Goal: Information Seeking & Learning: Learn about a topic

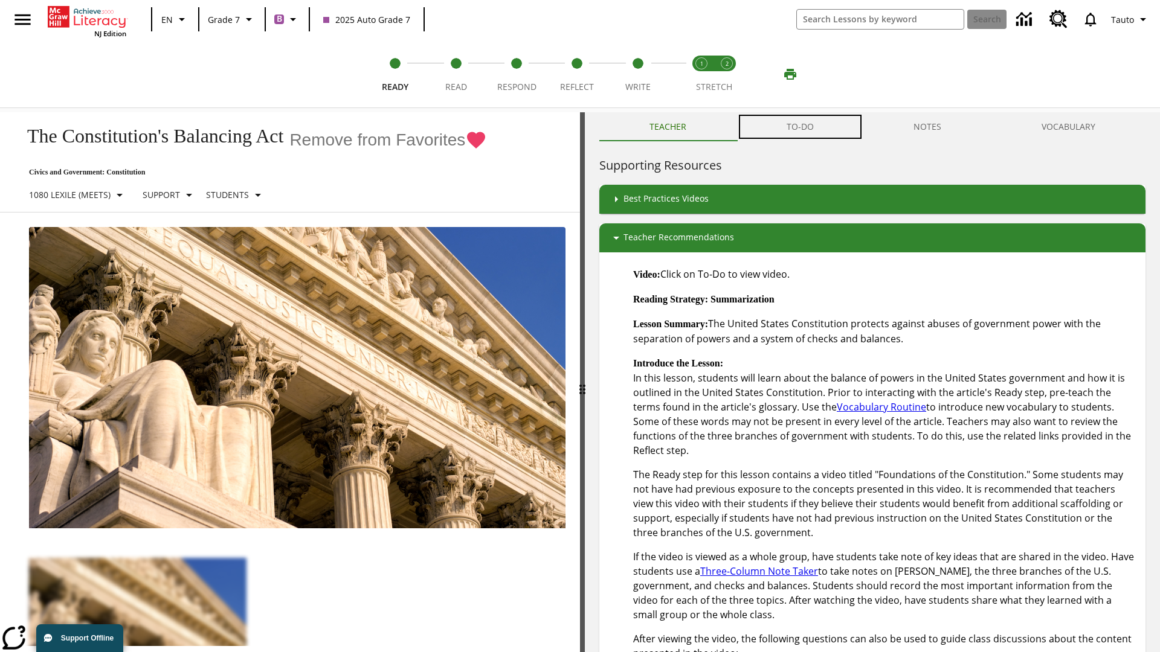
click at [800, 127] on button "TO-DO" at bounding box center [799, 126] width 127 height 29
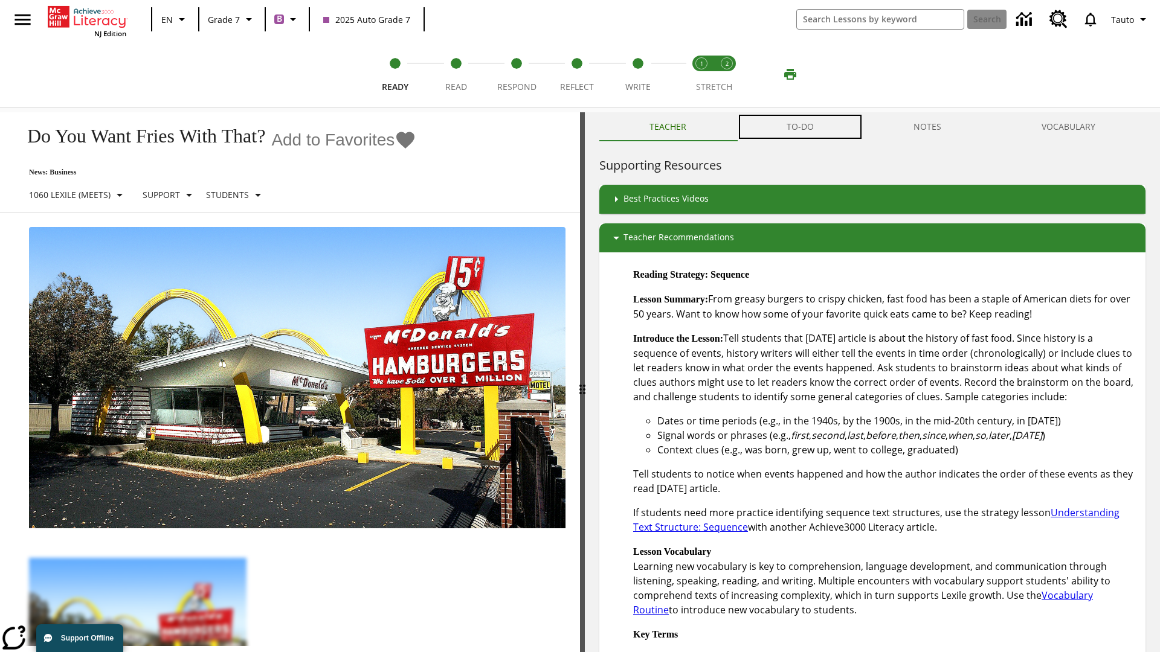
click at [800, 127] on button "TO-DO" at bounding box center [799, 126] width 127 height 29
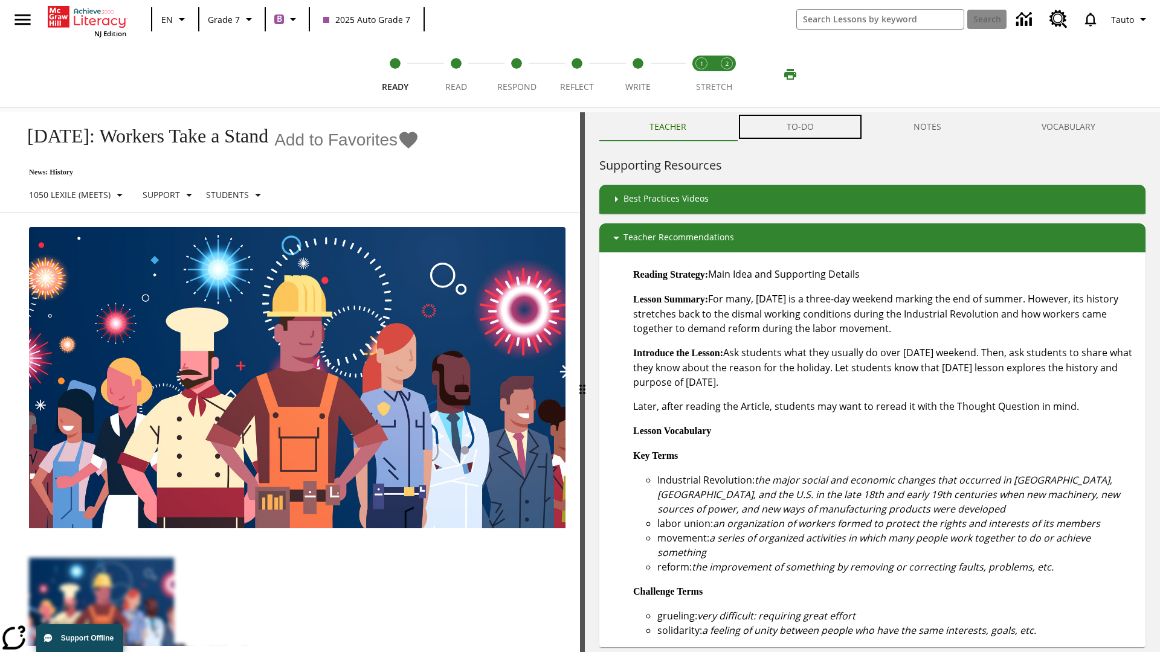
click at [800, 127] on button "TO-DO" at bounding box center [799, 126] width 127 height 29
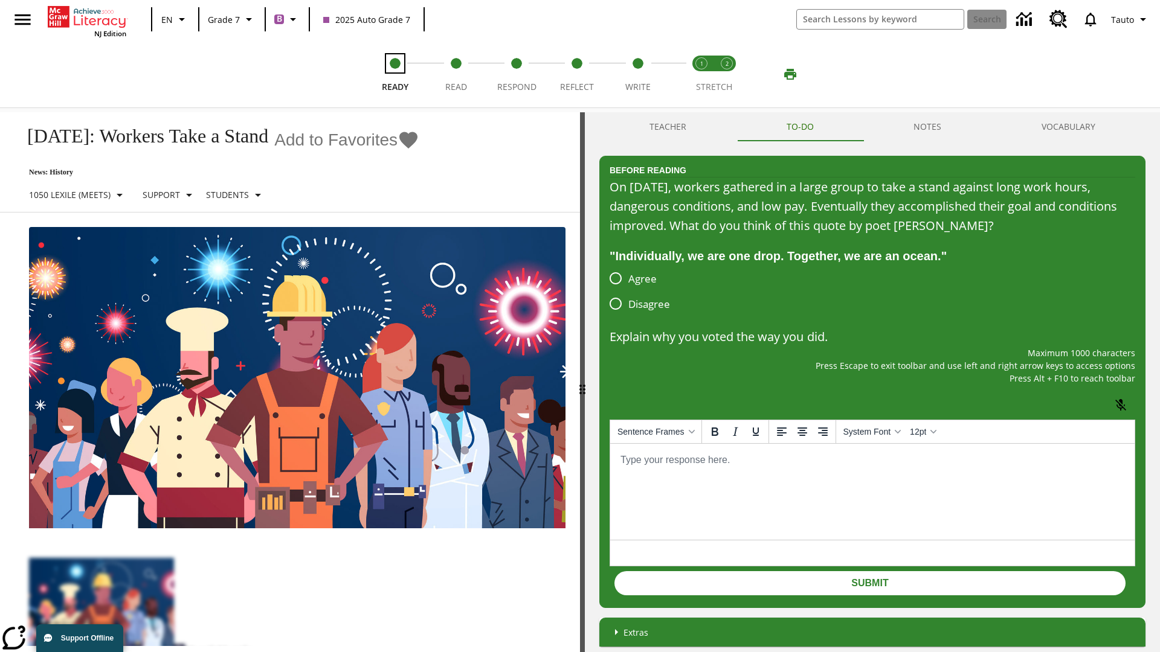
click at [395, 74] on span "Ready" at bounding box center [395, 82] width 27 height 22
click at [455, 74] on span "Read" at bounding box center [456, 82] width 22 height 22
